Goal: Task Accomplishment & Management: Use online tool/utility

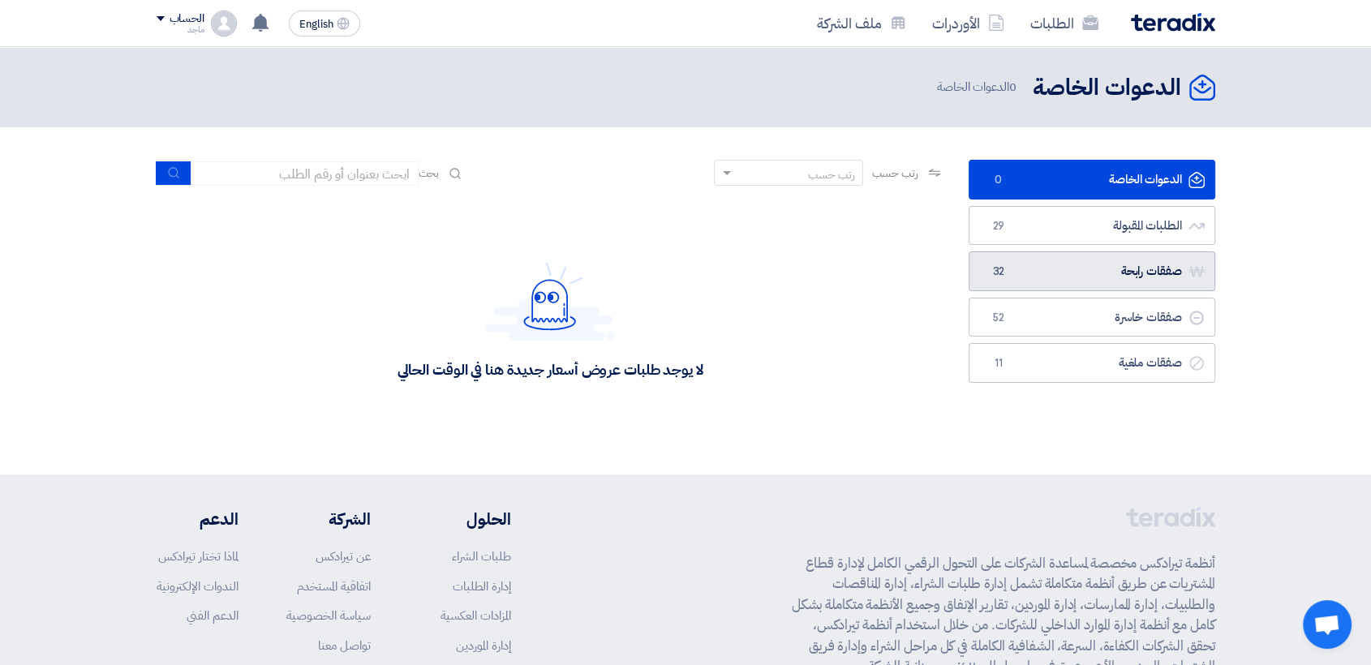
click at [994, 258] on link "صفقات رابحة صفقات رابحة 32" at bounding box center [1092, 271] width 247 height 40
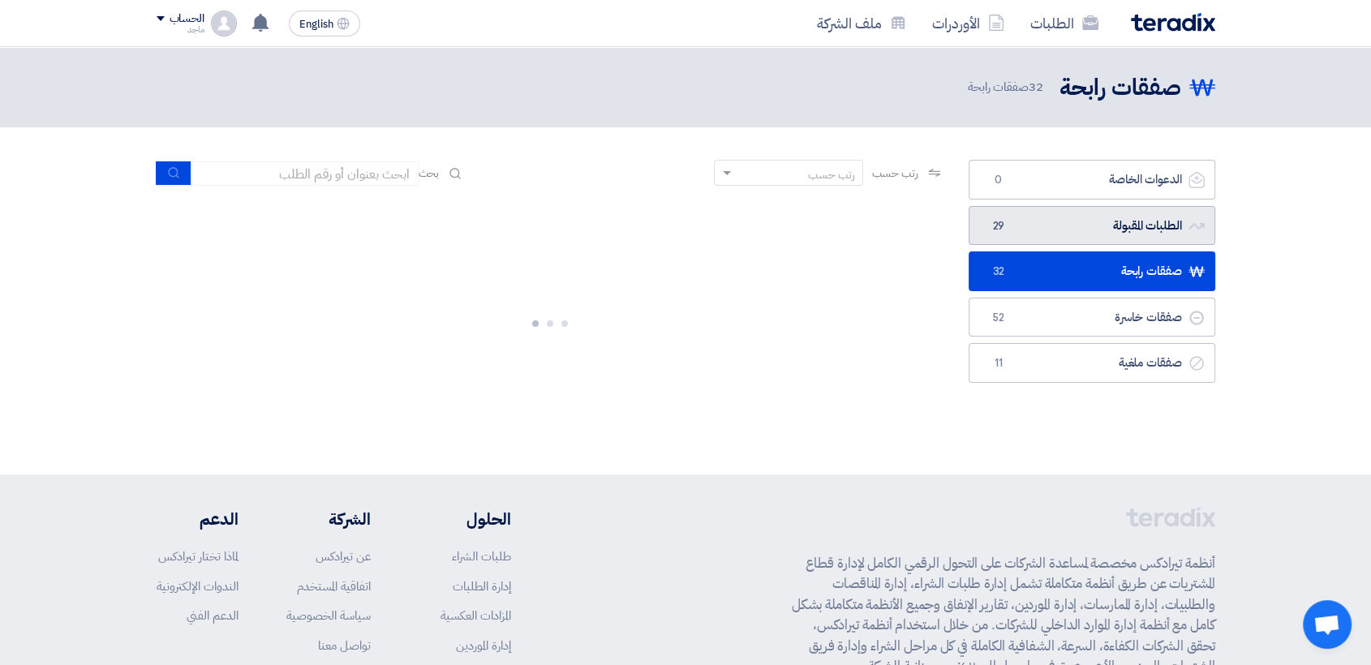
click at [1005, 221] on span "29" at bounding box center [998, 226] width 19 height 16
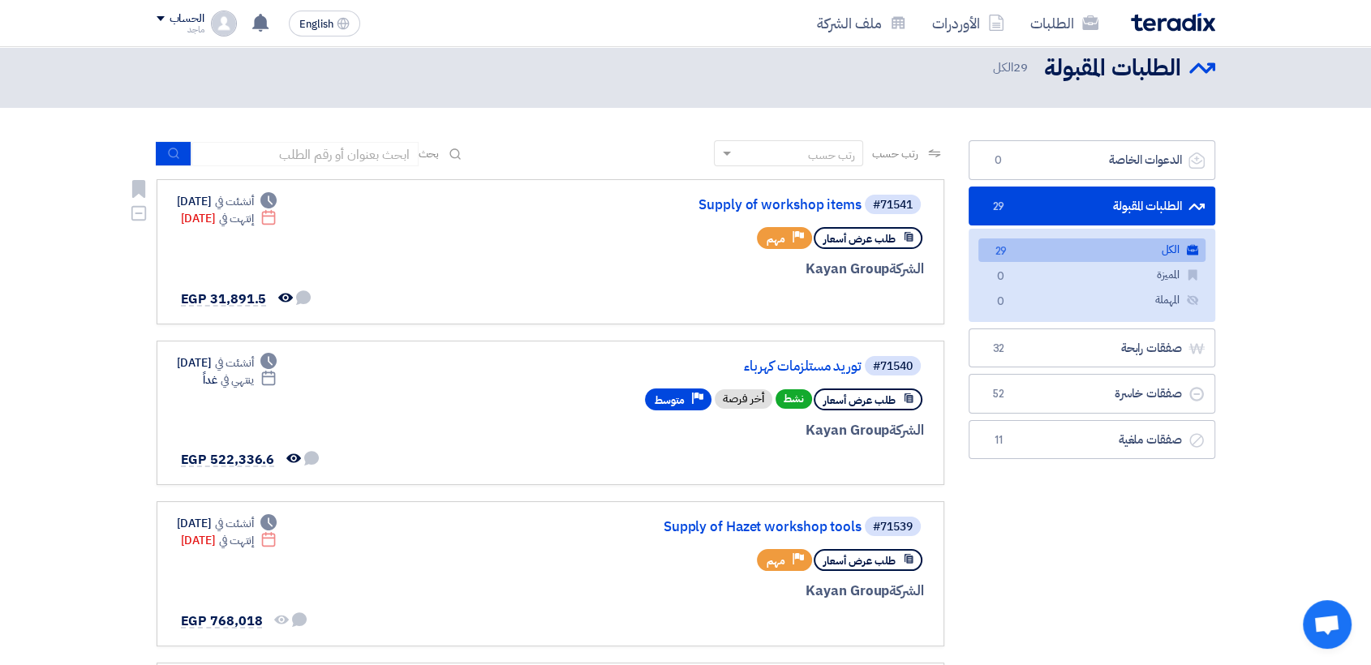
scroll to position [19, 0]
click at [759, 207] on link "Supply of workshop items" at bounding box center [699, 205] width 324 height 15
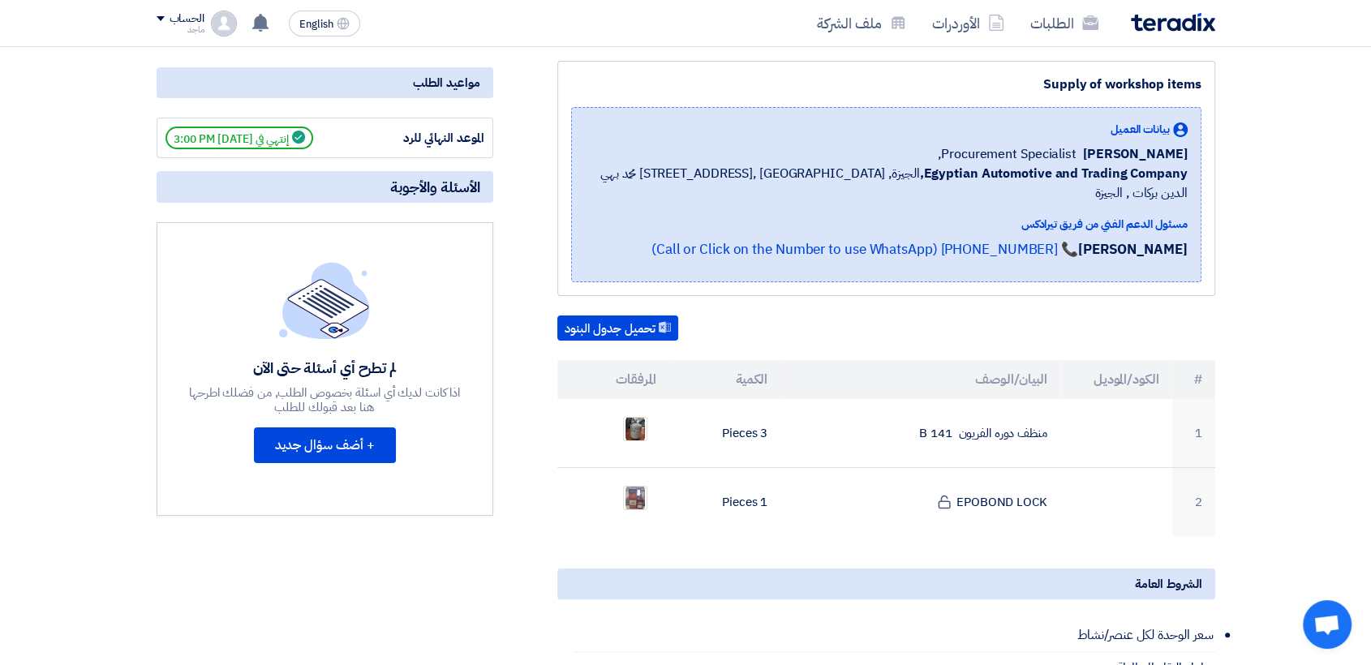
scroll to position [200, 0]
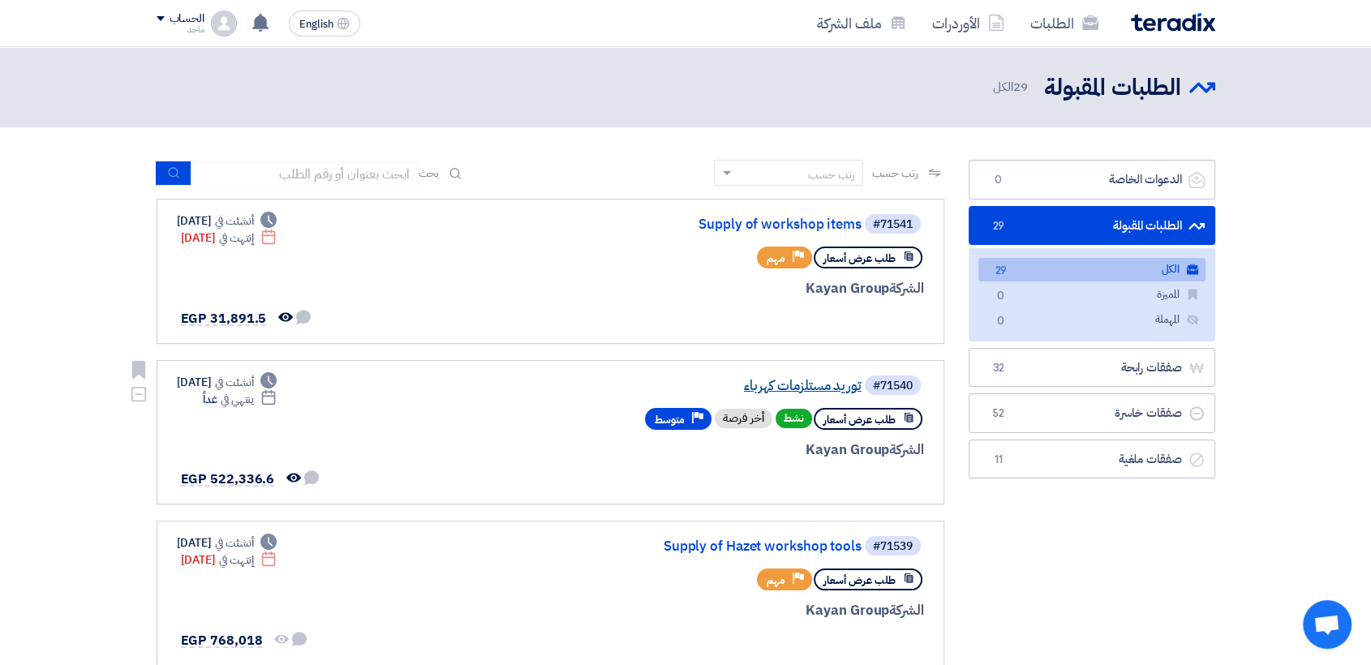
click at [794, 392] on link "توريد مستلزمات كهرباء" at bounding box center [699, 386] width 324 height 15
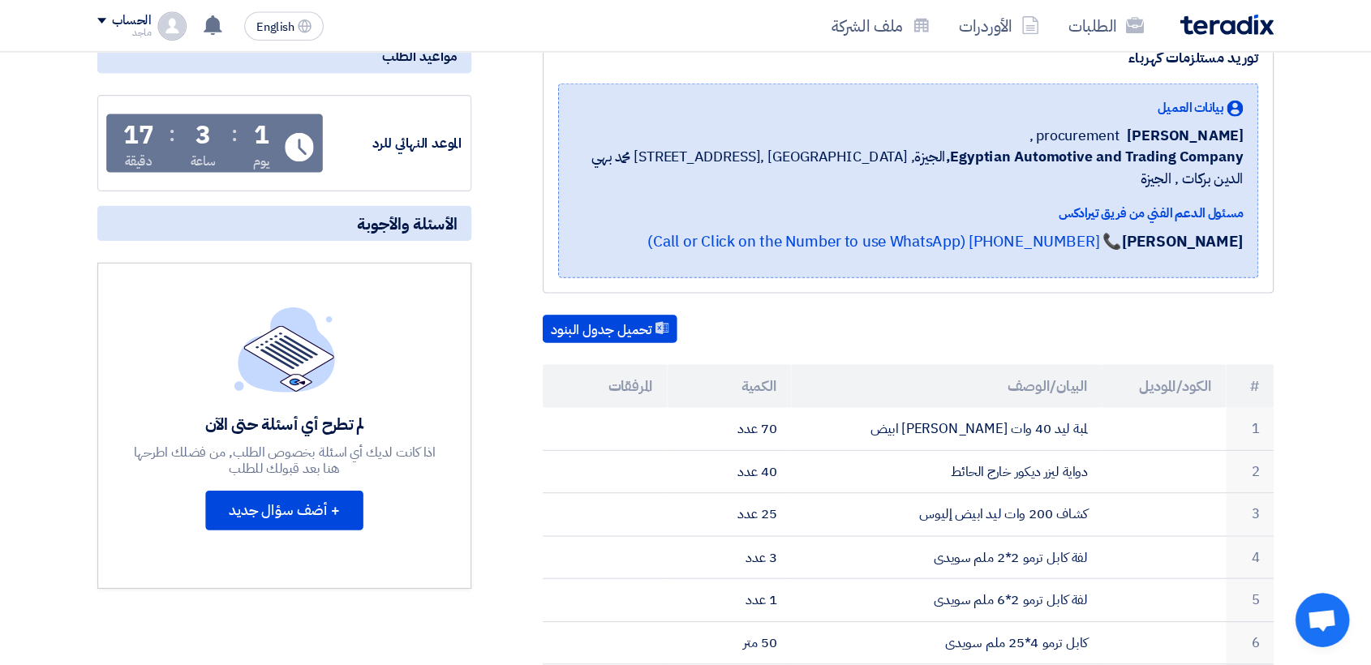
scroll to position [221, 0]
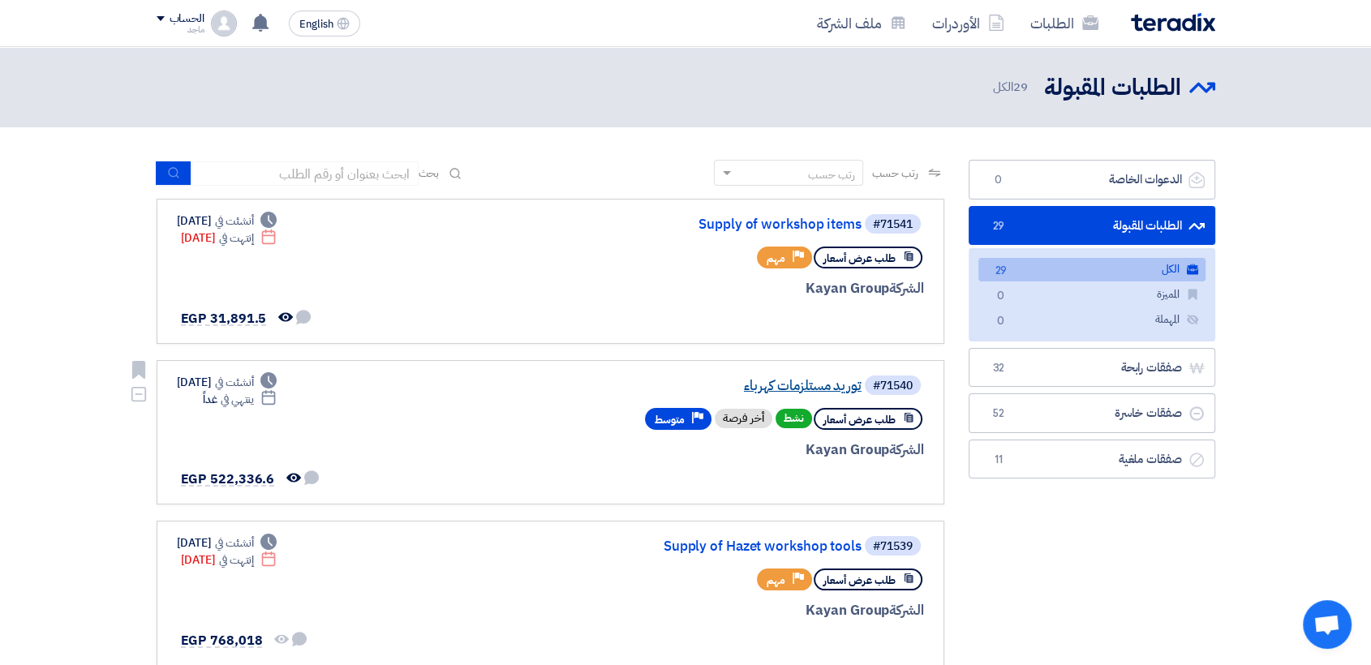
click at [740, 379] on link "توريد مستلزمات كهرباء" at bounding box center [699, 386] width 324 height 15
